Goal: Transaction & Acquisition: Subscribe to service/newsletter

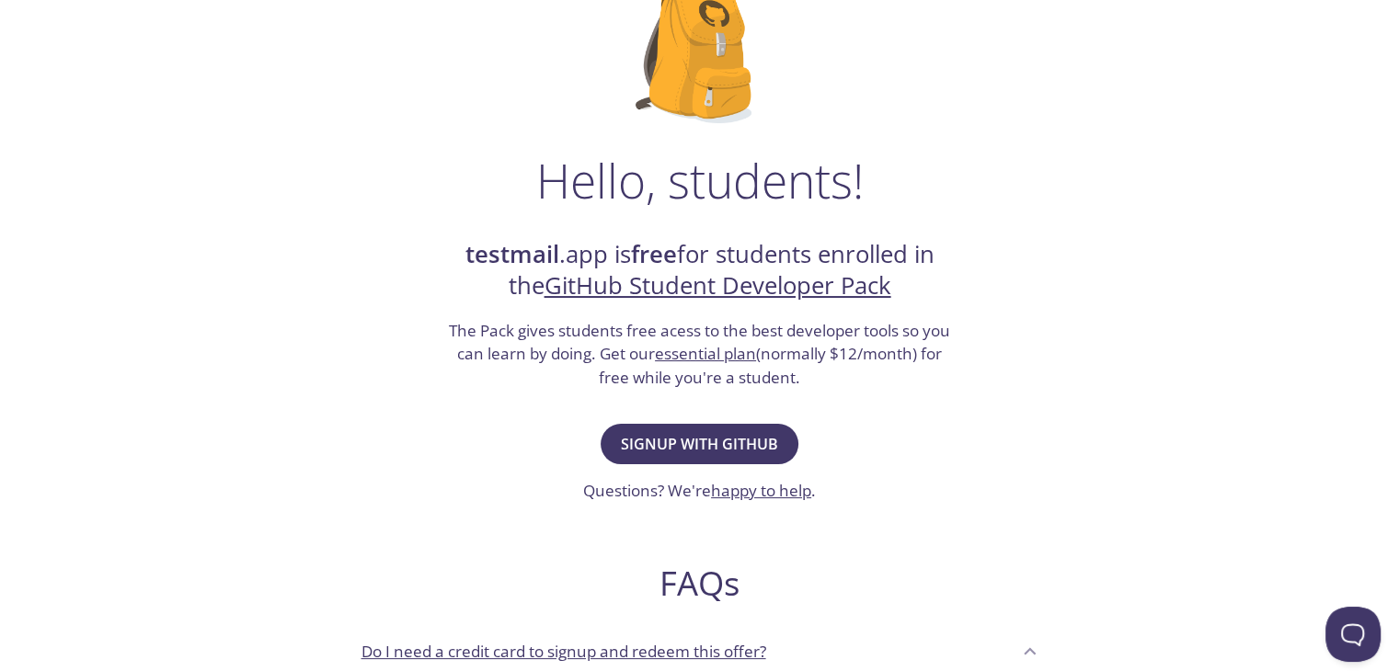
scroll to position [161, 0]
click at [641, 463] on div "Signup with GitHub Questions? We're happy to help ." at bounding box center [699, 460] width 233 height 84
click at [693, 439] on span "Signup with GitHub" at bounding box center [699, 443] width 157 height 26
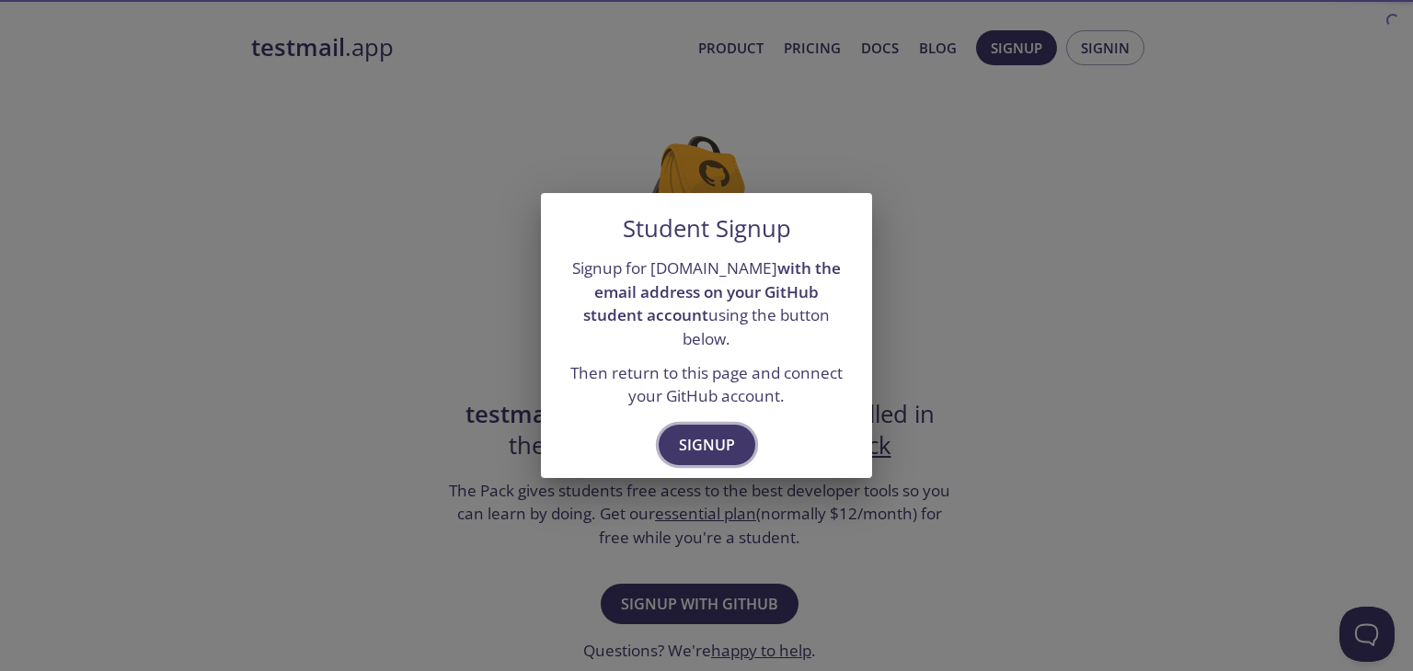
click at [711, 432] on span "Signup" at bounding box center [707, 445] width 56 height 26
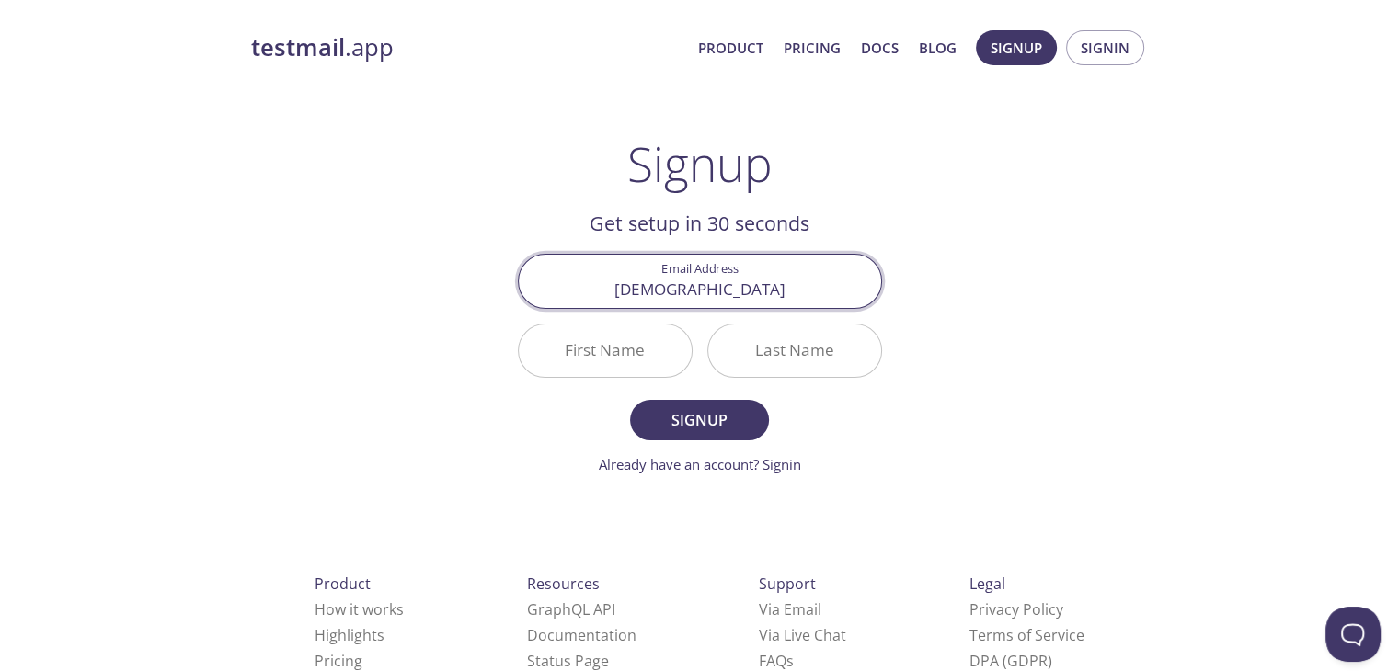
type input "[EMAIL_ADDRESS][DOMAIN_NAME]"
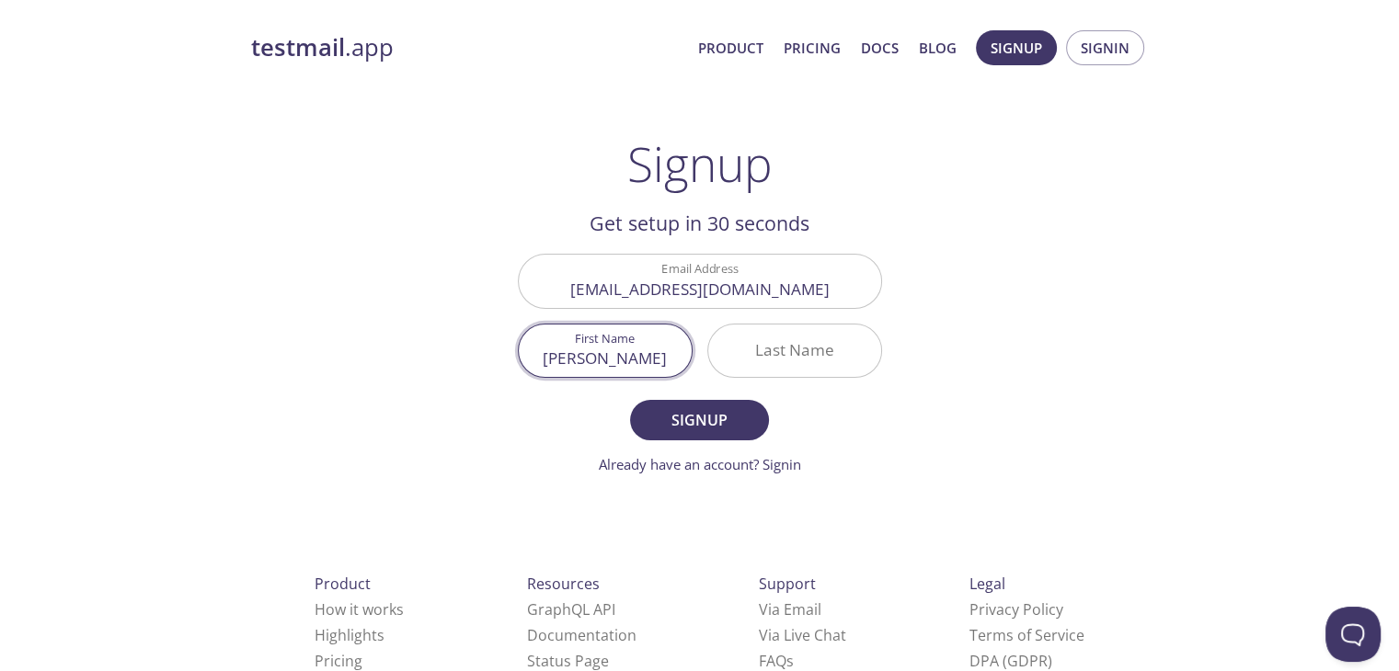
type input "[PERSON_NAME]"
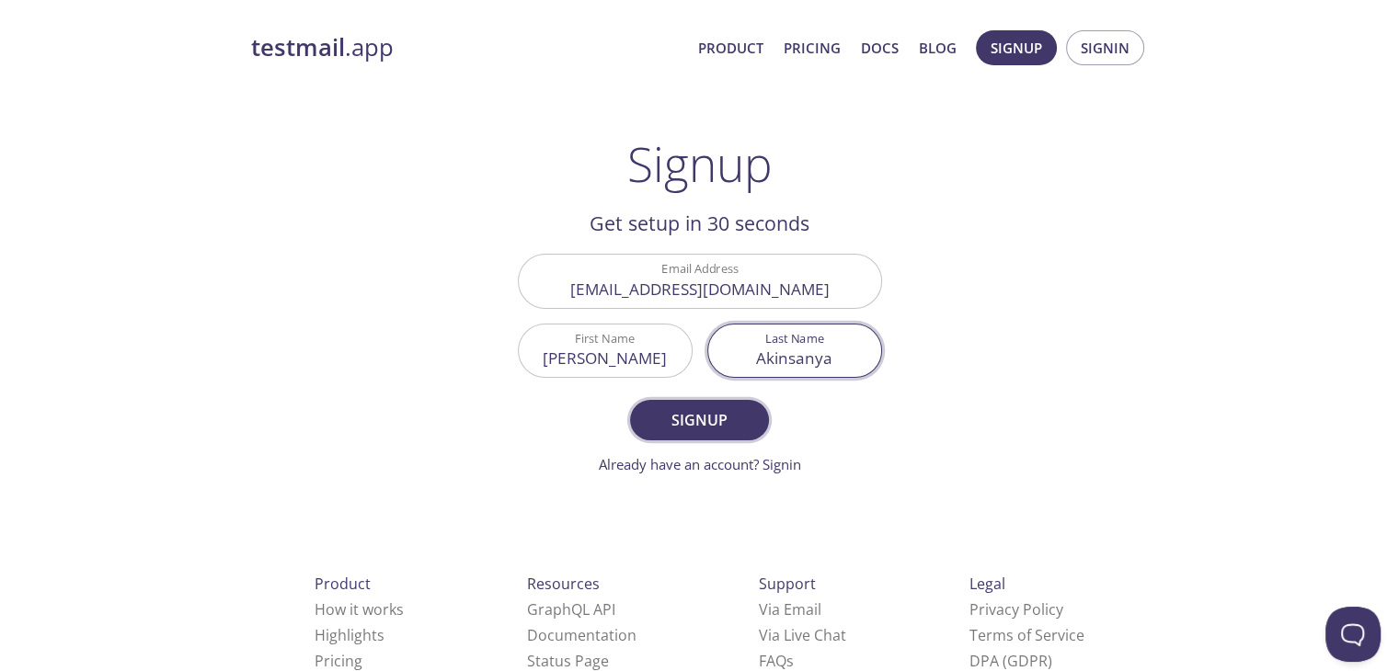
type input "Akinsanya"
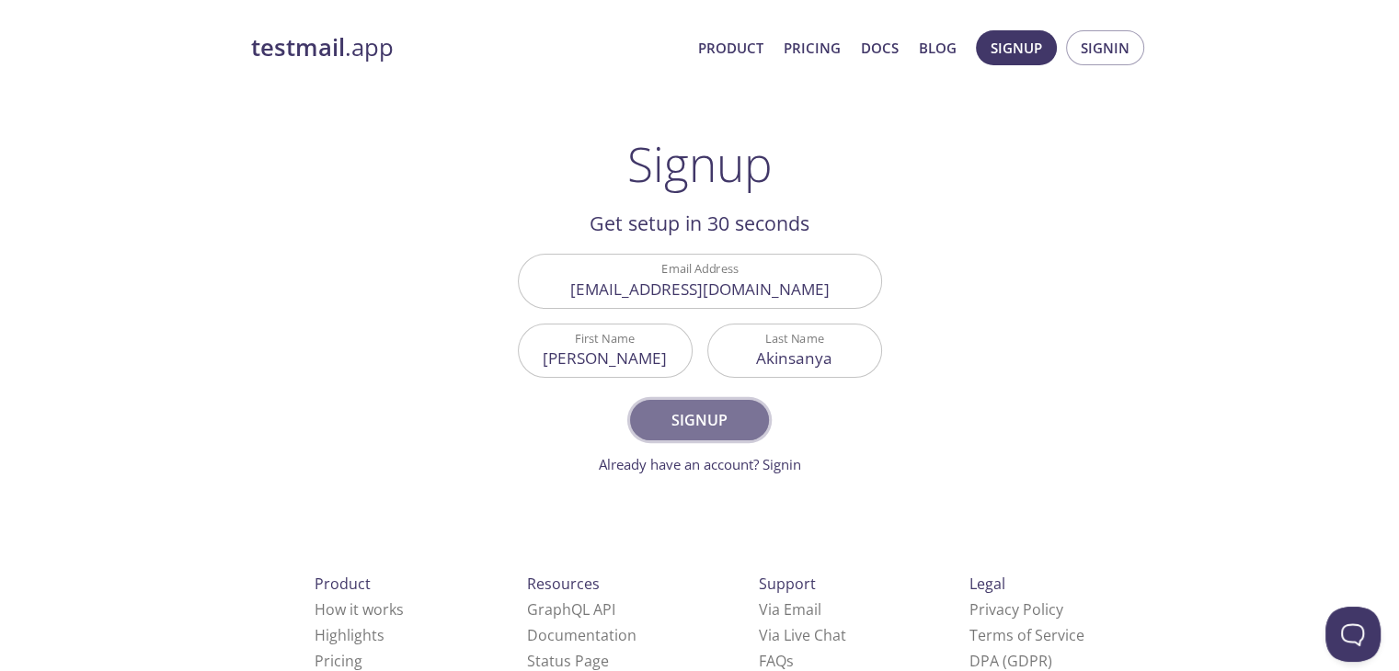
click at [710, 416] on span "Signup" at bounding box center [698, 420] width 97 height 26
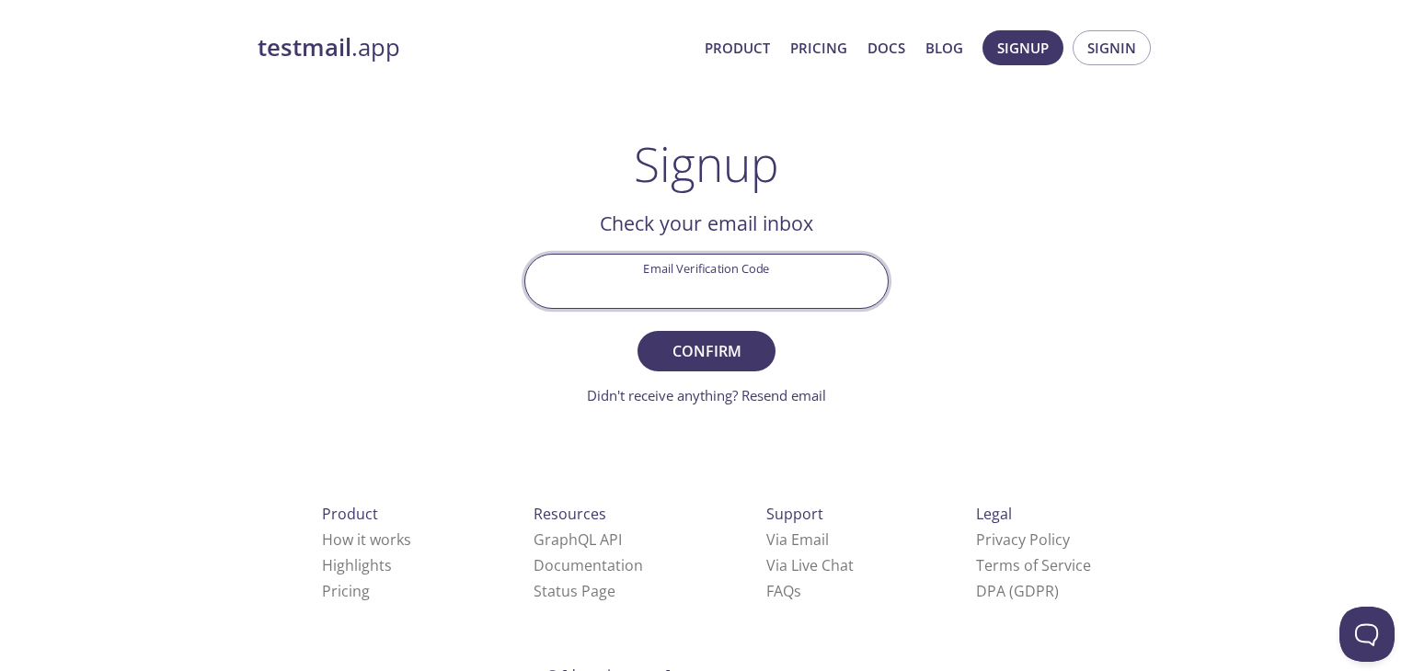
click at [679, 256] on input "Email Verification Code" at bounding box center [706, 281] width 362 height 52
paste input "DDBQSSF"
type input "DDBQSSF"
click at [728, 339] on span "Confirm" at bounding box center [706, 351] width 97 height 26
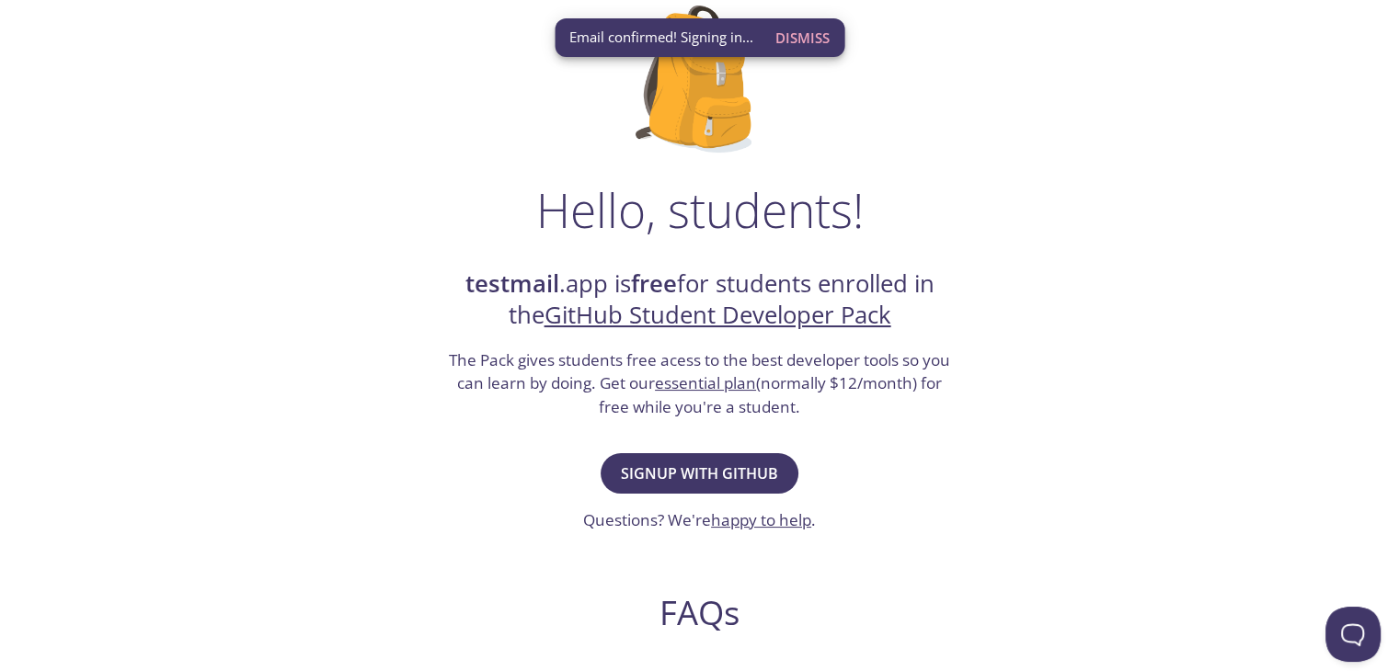
scroll to position [140, 0]
